Goal: Go to known website: Access a specific website the user already knows

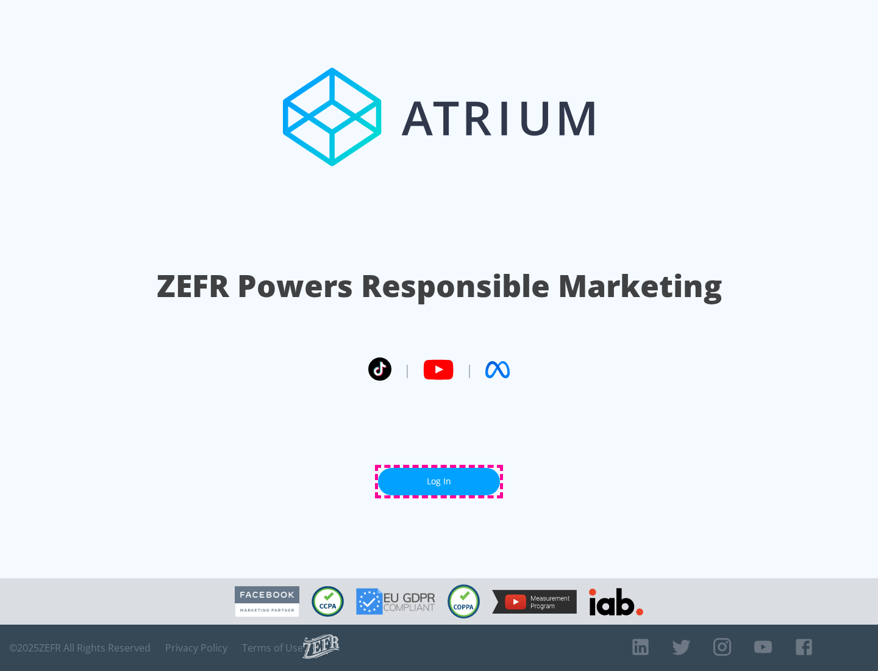
click at [439, 481] on link "Log In" at bounding box center [439, 481] width 122 height 27
